Goal: Communication & Community: Connect with others

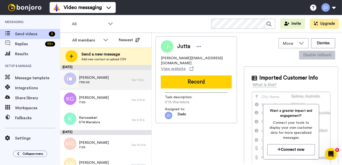
drag, startPoint x: 97, startPoint y: 82, endPoint x: 105, endPoint y: 83, distance: 7.8
click at [97, 82] on span "799.00" at bounding box center [94, 82] width 30 height 4
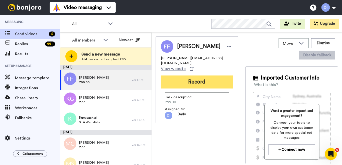
click at [198, 81] on button "Record" at bounding box center [197, 82] width 72 height 13
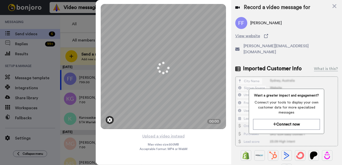
click at [111, 122] on img at bounding box center [109, 120] width 5 height 5
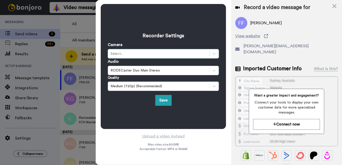
click at [141, 52] on div "Select..." at bounding box center [159, 53] width 96 height 5
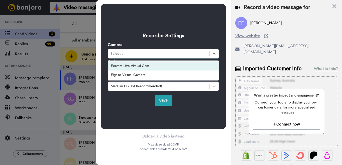
click at [140, 53] on div "Select..." at bounding box center [159, 53] width 96 height 5
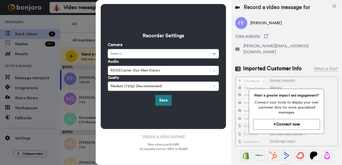
click at [164, 101] on button "Save" at bounding box center [163, 100] width 16 height 11
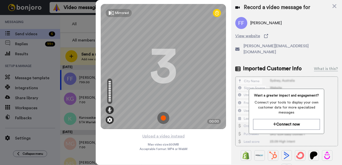
click at [108, 122] on img at bounding box center [109, 120] width 5 height 5
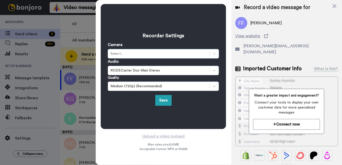
click at [125, 49] on div "Select..." at bounding box center [163, 54] width 111 height 10
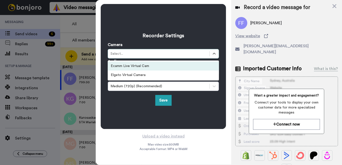
click at [125, 52] on div "Select..." at bounding box center [159, 53] width 96 height 5
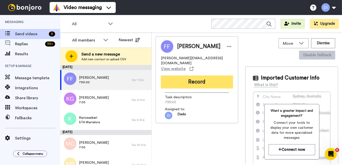
click at [213, 83] on button "Record" at bounding box center [197, 82] width 72 height 13
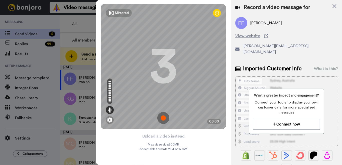
click at [162, 119] on img at bounding box center [163, 118] width 12 height 12
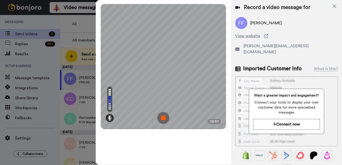
click at [164, 118] on img at bounding box center [163, 118] width 12 height 12
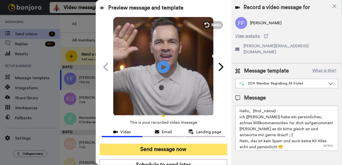
click at [173, 148] on button "Send message now" at bounding box center [164, 150] width 128 height 12
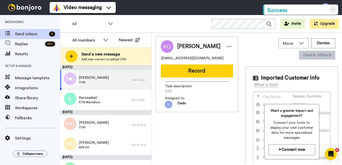
click at [115, 81] on div "Katja Gürnther 7.00" at bounding box center [95, 80] width 71 height 20
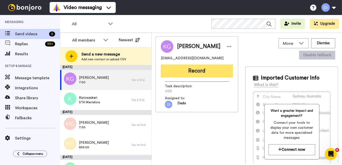
click at [191, 69] on button "Record" at bounding box center [197, 71] width 72 height 13
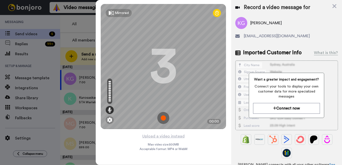
drag, startPoint x: 163, startPoint y: 118, endPoint x: 160, endPoint y: 118, distance: 2.6
click at [162, 118] on img at bounding box center [163, 118] width 12 height 12
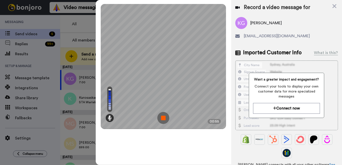
click at [164, 119] on img at bounding box center [163, 118] width 12 height 12
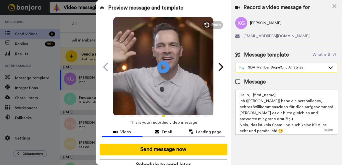
click at [281, 67] on div "SDA Member Begrüßung All Styles" at bounding box center [283, 67] width 86 height 5
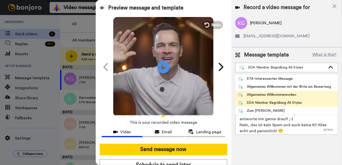
click at [280, 95] on div "Allgemeines Willkommensvideo" at bounding box center [267, 94] width 58 height 5
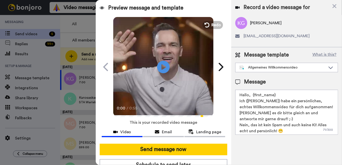
type textarea "Hallo, {first_name} Ich (Dado) habe ein persönliches, echtes Willkommensvideo f…"
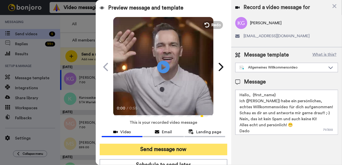
click at [180, 151] on button "Send message now" at bounding box center [164, 150] width 128 height 12
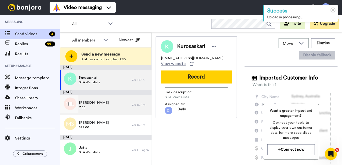
click at [106, 102] on div "Martin Griegoleit 7.00" at bounding box center [95, 105] width 71 height 20
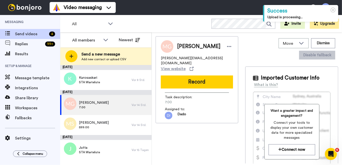
click at [193, 78] on button "Record" at bounding box center [197, 82] width 72 height 13
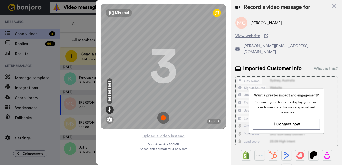
click at [165, 119] on img at bounding box center [163, 118] width 12 height 12
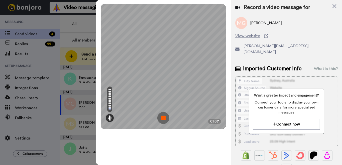
click at [164, 119] on img at bounding box center [163, 118] width 12 height 12
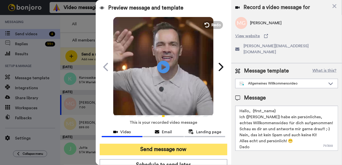
click at [167, 152] on button "Send message now" at bounding box center [164, 150] width 128 height 12
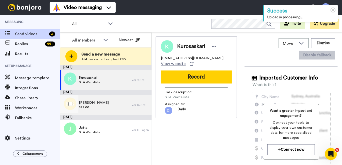
click at [110, 105] on div "[PERSON_NAME] 599.00" at bounding box center [95, 105] width 71 height 20
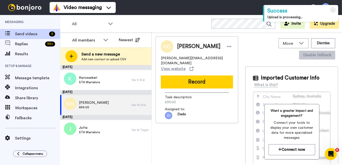
click at [200, 76] on button "Record" at bounding box center [197, 82] width 72 height 13
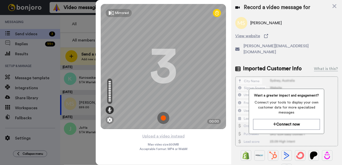
click at [162, 118] on img at bounding box center [163, 118] width 12 height 12
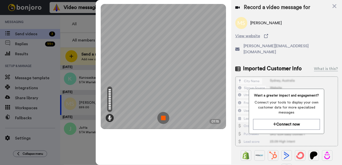
click at [163, 118] on img at bounding box center [163, 118] width 12 height 12
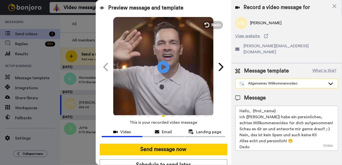
click at [285, 81] on div "Allgemeines Willkommensvideo" at bounding box center [283, 83] width 86 height 5
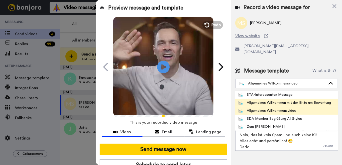
click at [298, 100] on div "Allgemeines Willkommen mit der Bitte um Bewertung" at bounding box center [284, 102] width 93 height 5
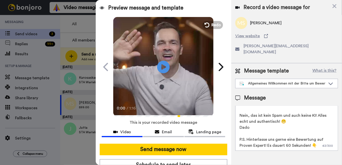
scroll to position [26, 0]
click at [260, 127] on textarea "Hallo, {first_name} Ich (Dado) habe ein persönliches, echtes Video für dich auf…" at bounding box center [286, 128] width 103 height 45
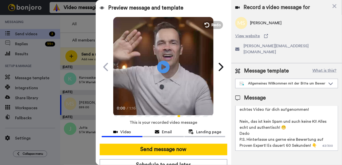
scroll to position [20, 0]
click at [324, 135] on textarea "Hallo, {first_name} Ich (Dado) habe ein persönliches, echtes Video für dich auf…" at bounding box center [286, 128] width 103 height 45
drag, startPoint x: 270, startPoint y: 140, endPoint x: 311, endPoint y: 141, distance: 41.1
click at [311, 141] on textarea "Hallo, {first_name} Ich (Dado) habe ein persönliches, echtes Video für dich auf…" at bounding box center [286, 128] width 103 height 45
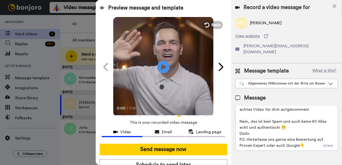
paste textarea "https://g.page/r/CaAx9Cx4S02WEAE/review"
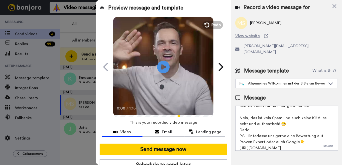
click at [278, 138] on textarea "Hallo, {first_name} Ich (Dado) habe ein persönliches, echtes Video für dich auf…" at bounding box center [286, 128] width 103 height 45
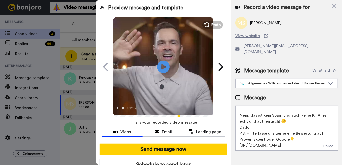
scroll to position [26, 0]
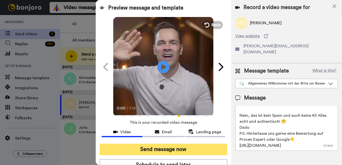
type textarea "Hallo, {first_name} Ich (Dado) habe ein persönliches, echtes Video für dich auf…"
click at [176, 151] on button "Send message now" at bounding box center [164, 150] width 128 height 12
